Goal: Transaction & Acquisition: Purchase product/service

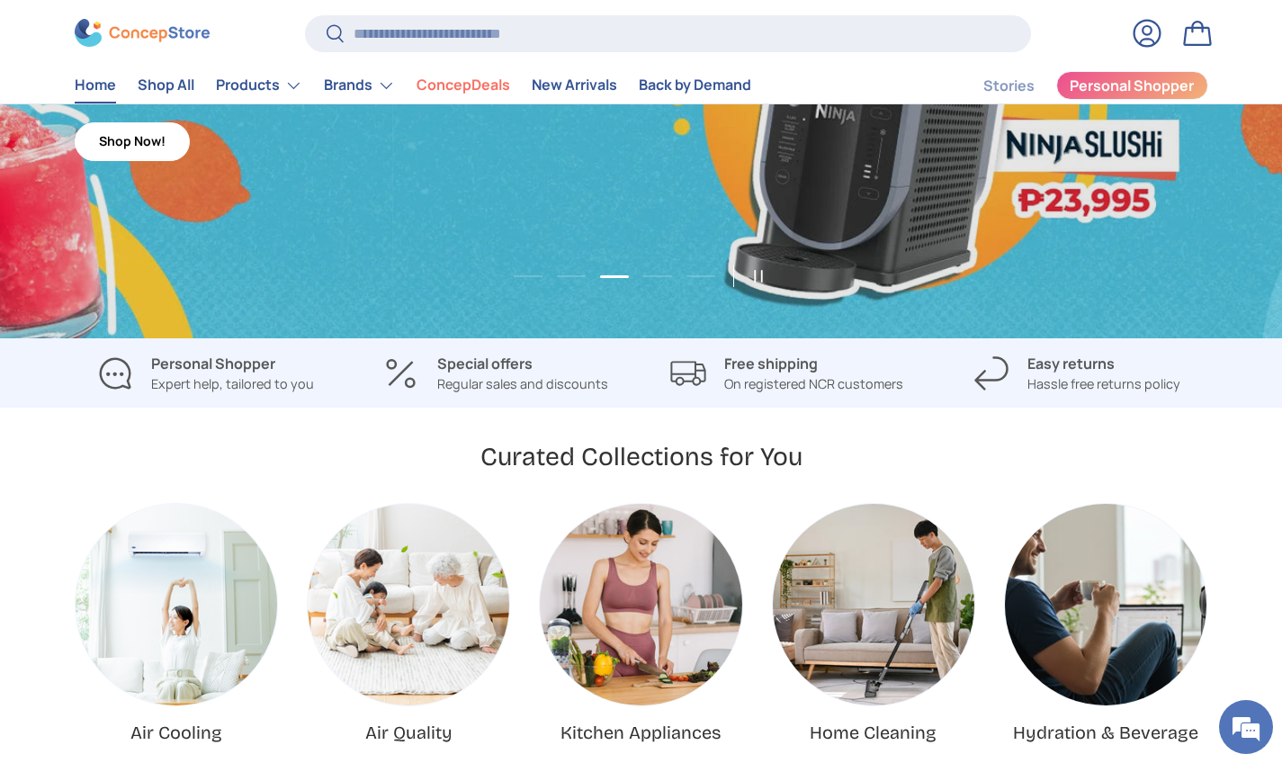
scroll to position [543, 0]
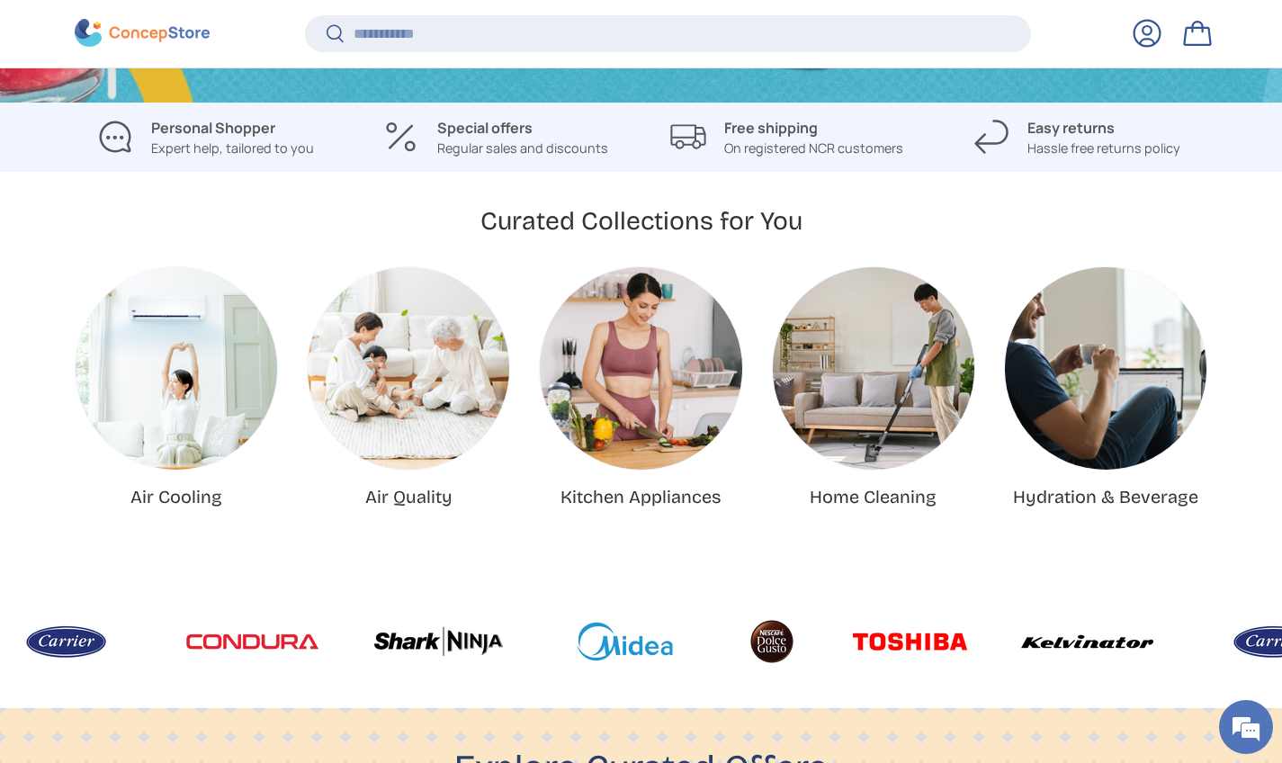
click at [192, 383] on link "Air Cooling" at bounding box center [177, 368] width 202 height 202
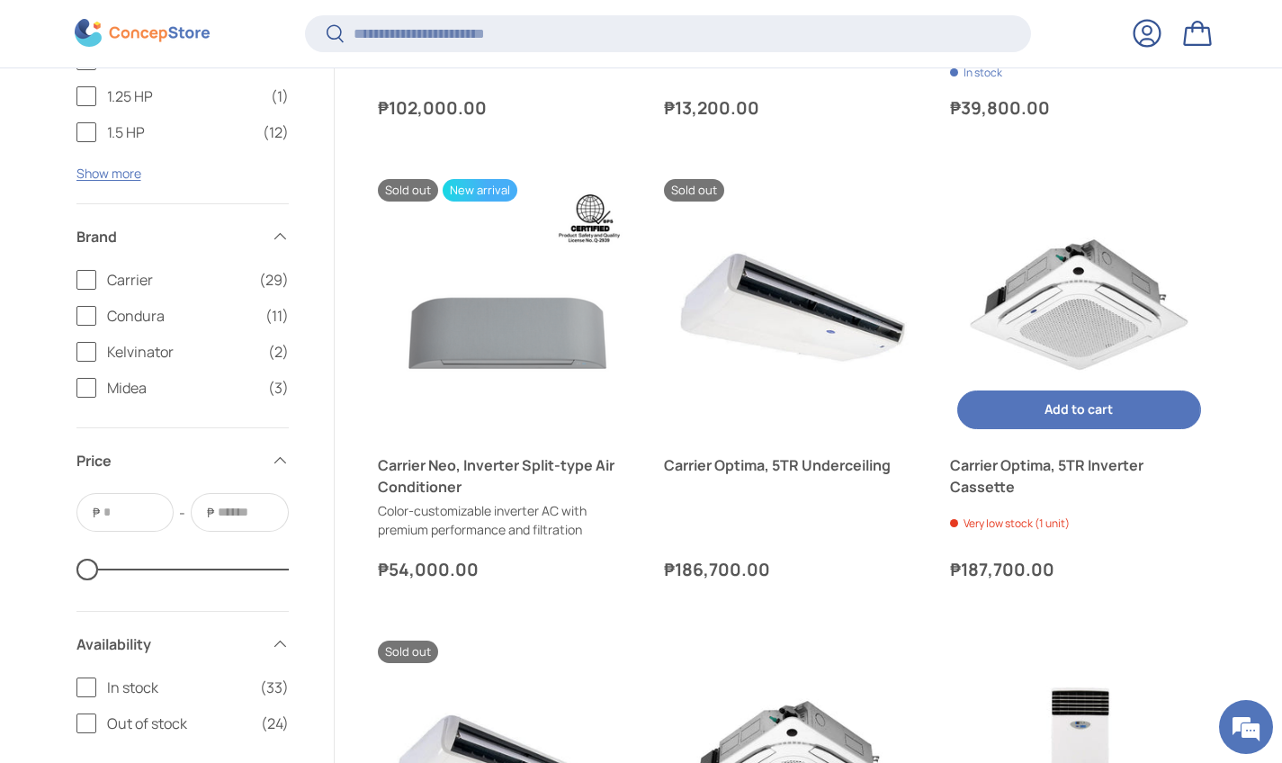
scroll to position [2495, 0]
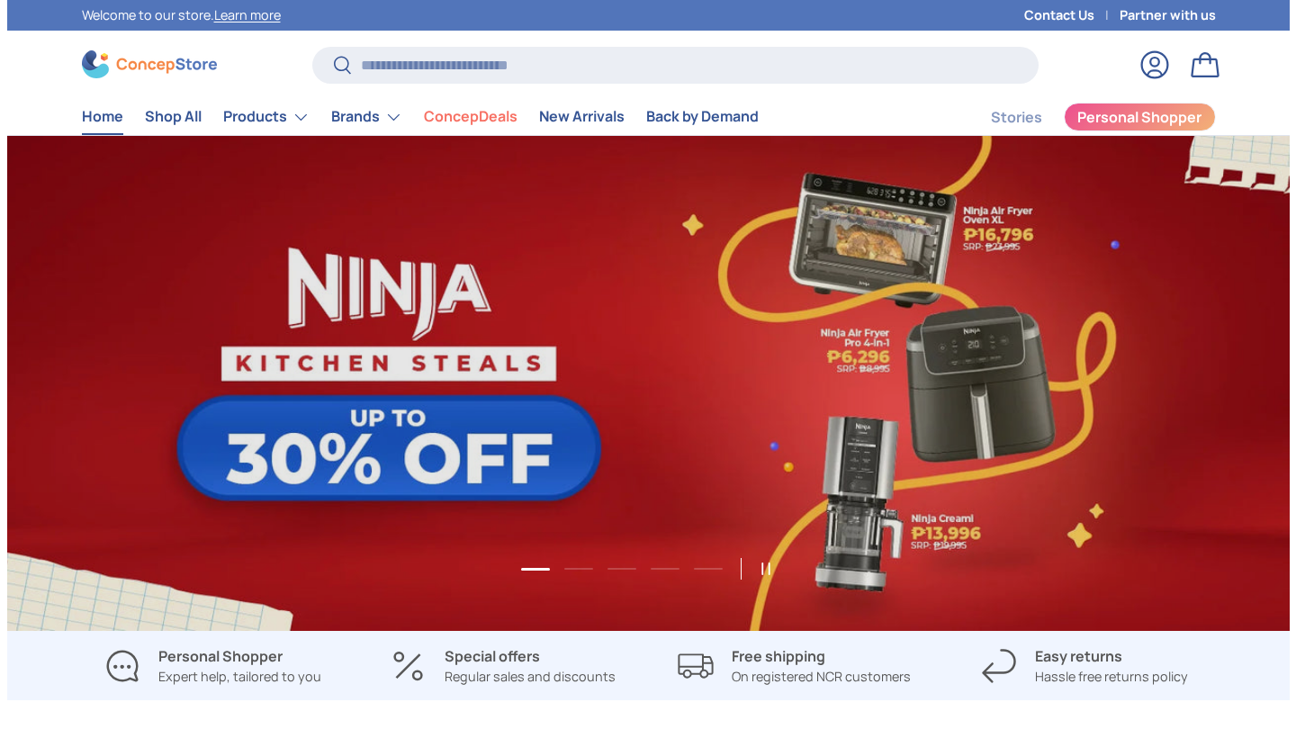
scroll to position [4643, 7414]
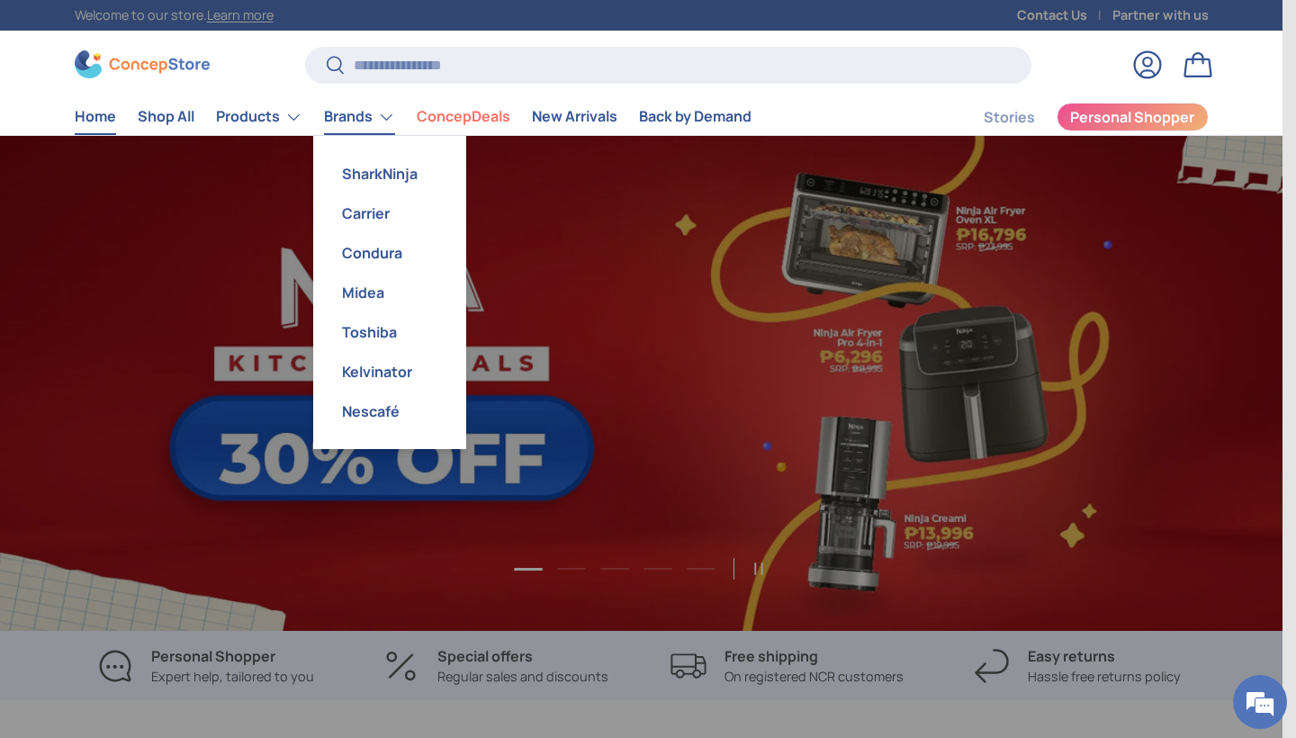
click at [382, 118] on link "Brands" at bounding box center [359, 117] width 71 height 36
click at [368, 290] on link "Midea" at bounding box center [389, 293] width 131 height 40
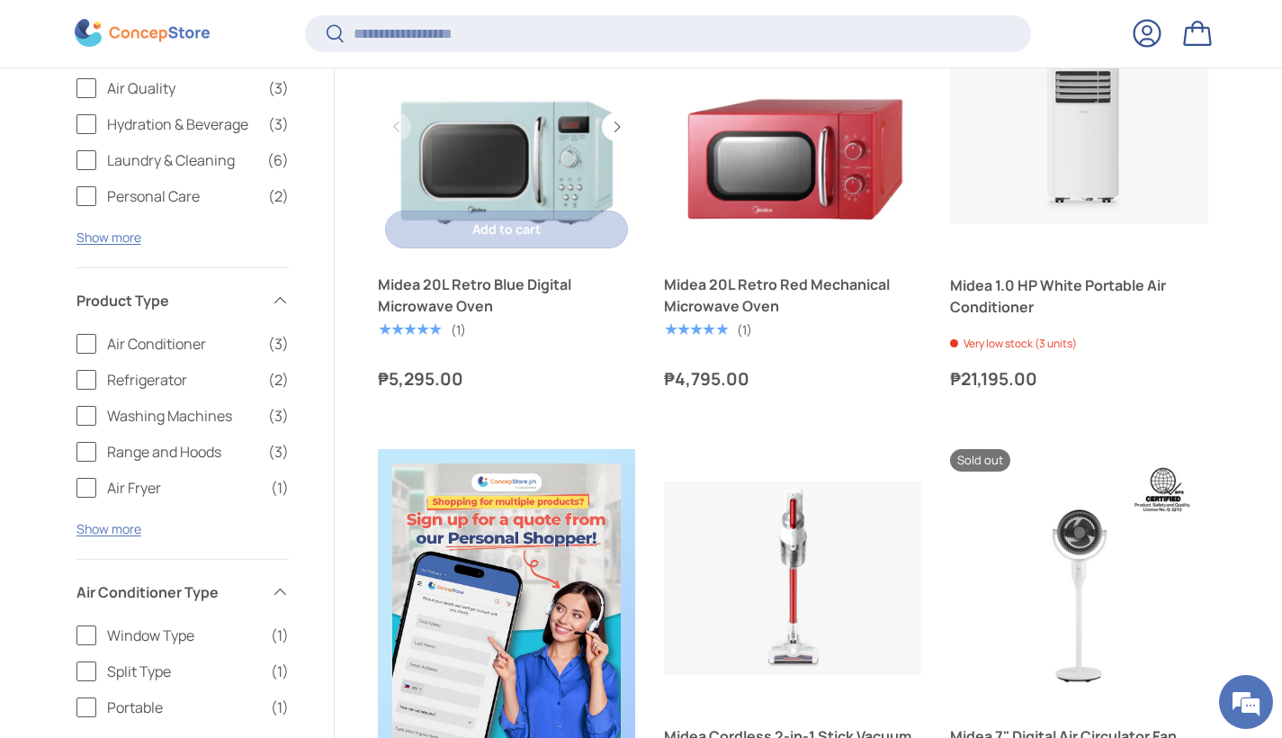
scroll to position [773, 0]
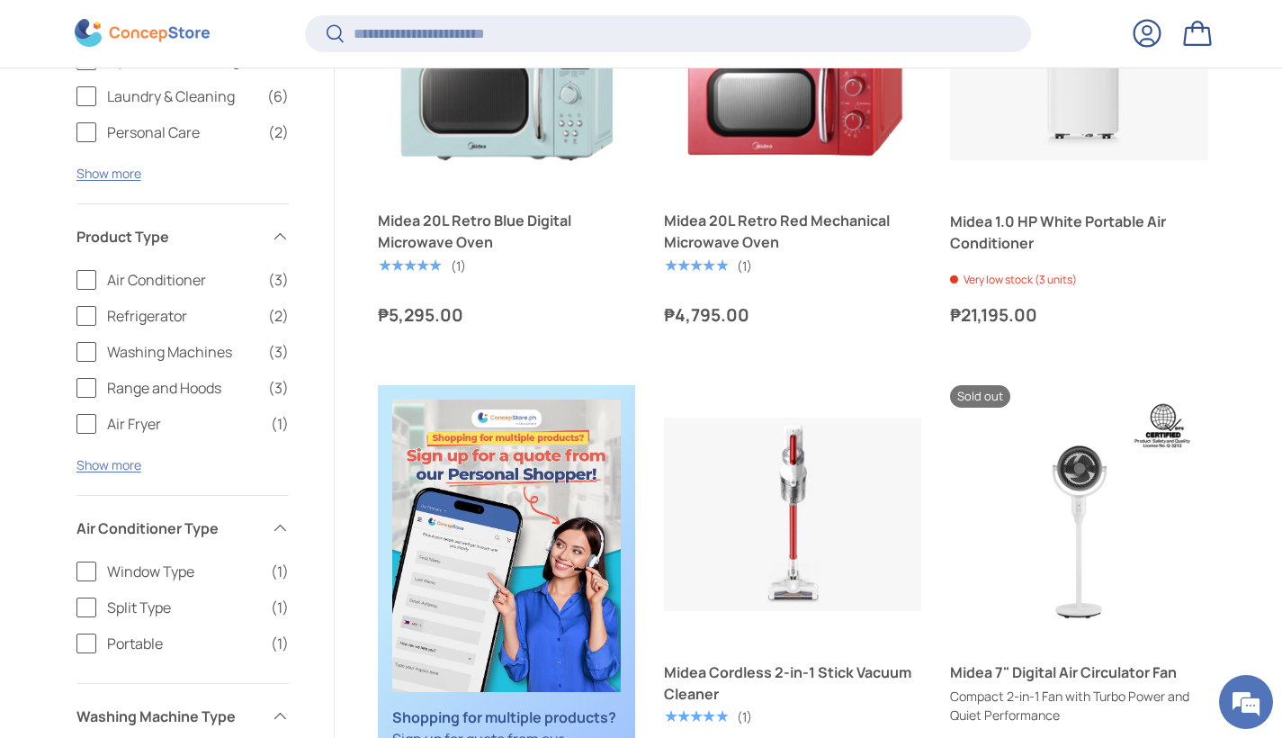
click at [91, 282] on label "Air Conditioner (3)" at bounding box center [182, 280] width 212 height 22
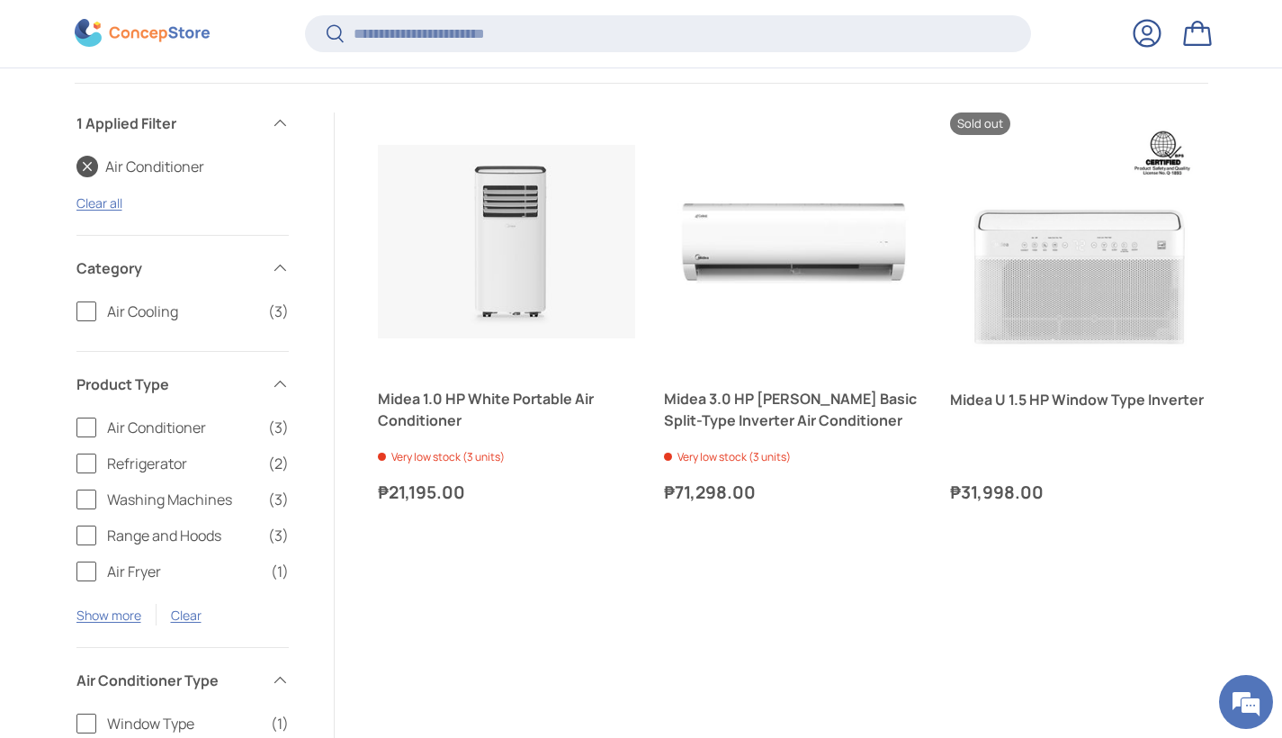
scroll to position [562, 0]
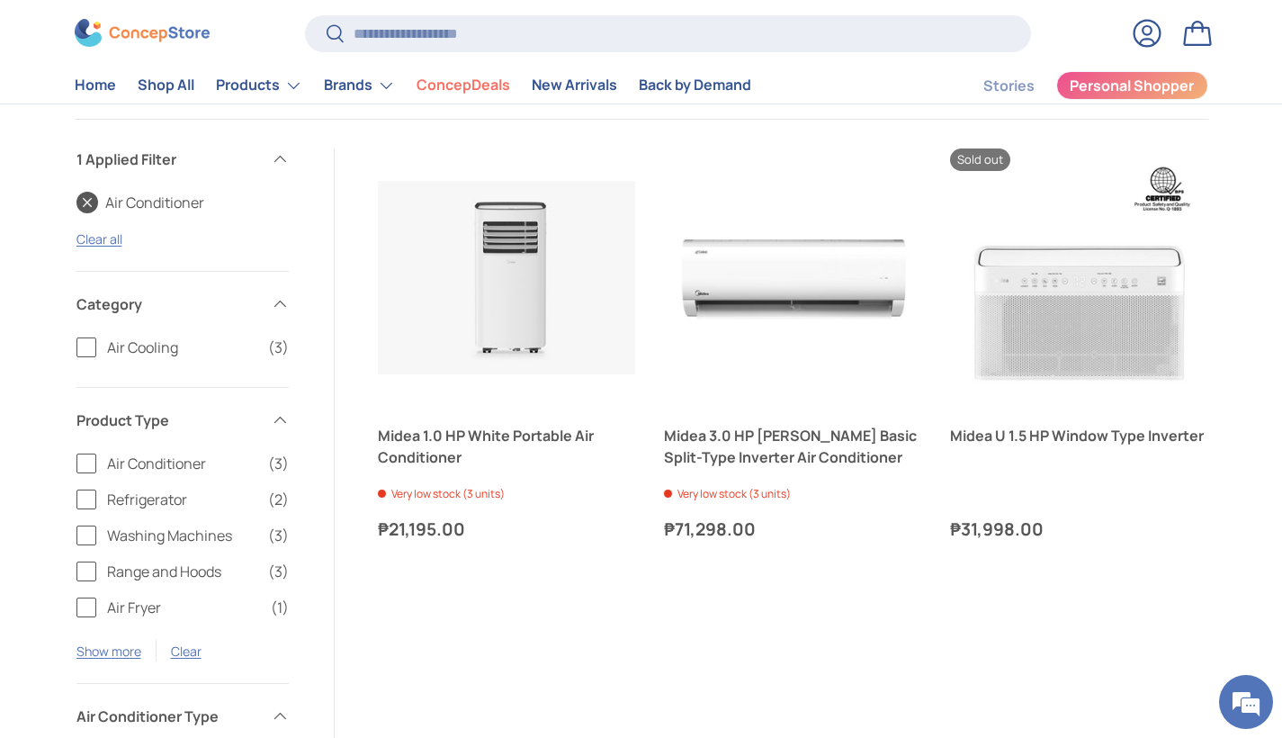
scroll to position [0, 0]
